Goal: Information Seeking & Learning: Learn about a topic

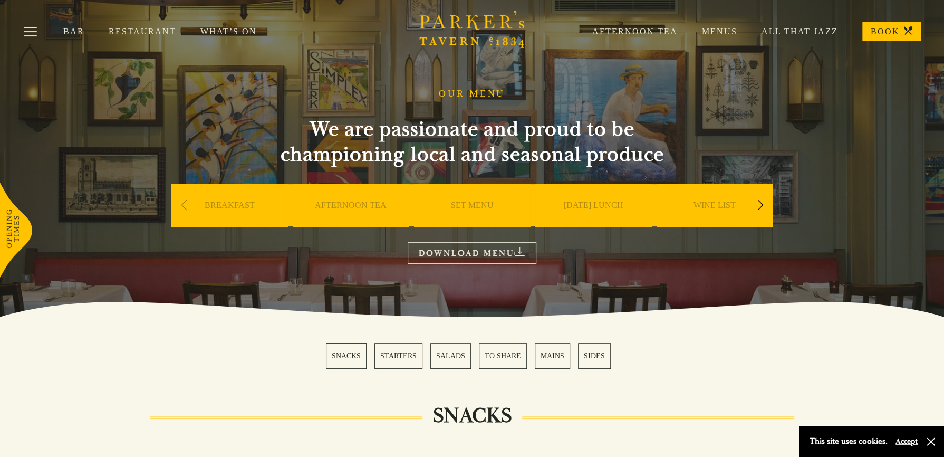
click at [472, 203] on link "SET MENU" at bounding box center [472, 221] width 43 height 42
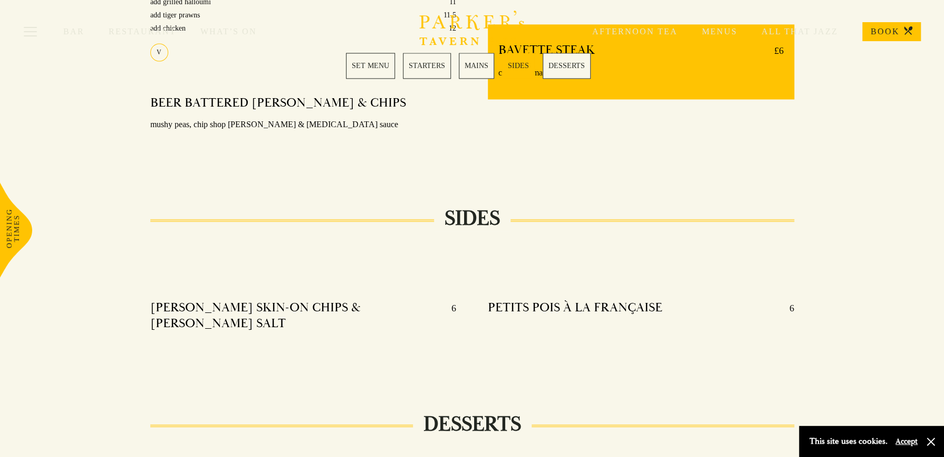
scroll to position [861, 0]
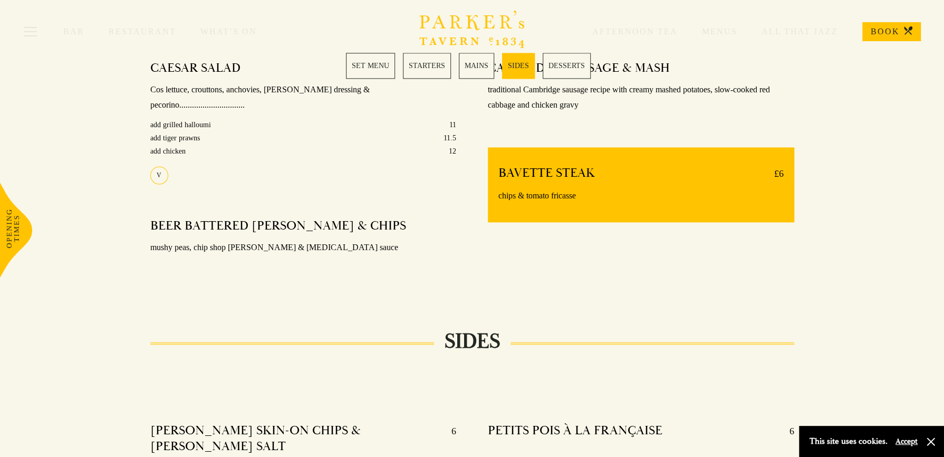
drag, startPoint x: 492, startPoint y: 326, endPoint x: 420, endPoint y: 287, distance: 82.1
click at [420, 287] on section "Set Menu Served from Monday to Saturday, 12:30-6pm. 2 COURSES £21 / 3 COURSES £…" at bounding box center [472, 156] width 944 height 1244
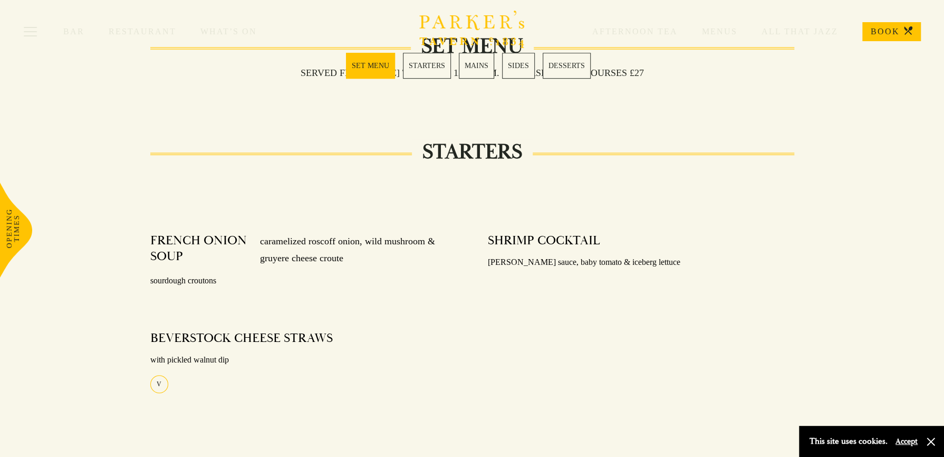
scroll to position [0, 0]
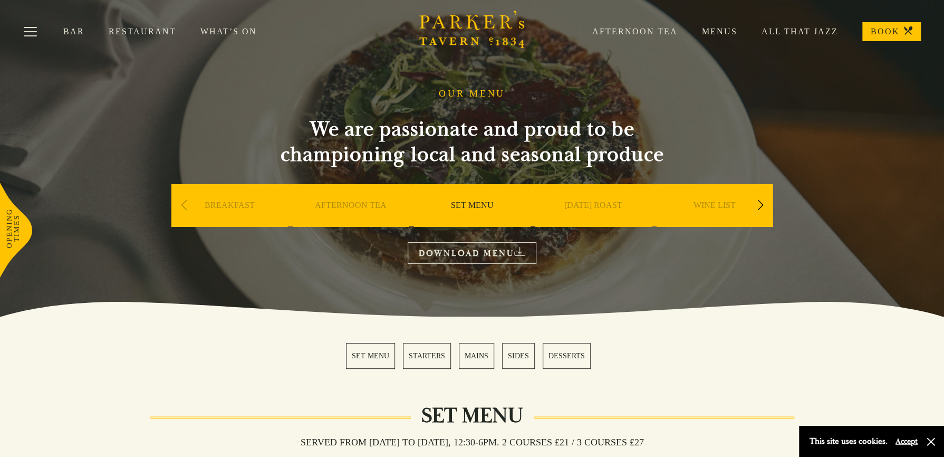
click at [758, 204] on div "Next slide" at bounding box center [760, 205] width 14 height 23
click at [582, 206] on link "A LA CARTE" at bounding box center [593, 221] width 49 height 42
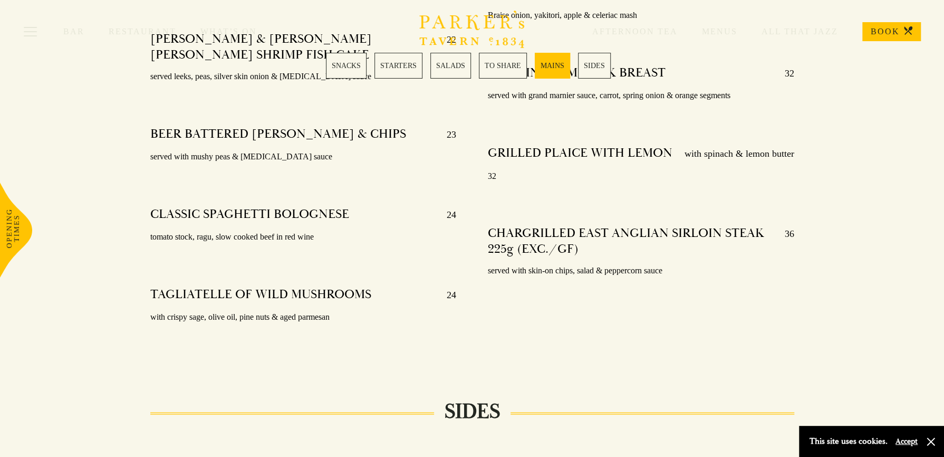
scroll to position [2338, 0]
